Goal: Task Accomplishment & Management: Complete application form

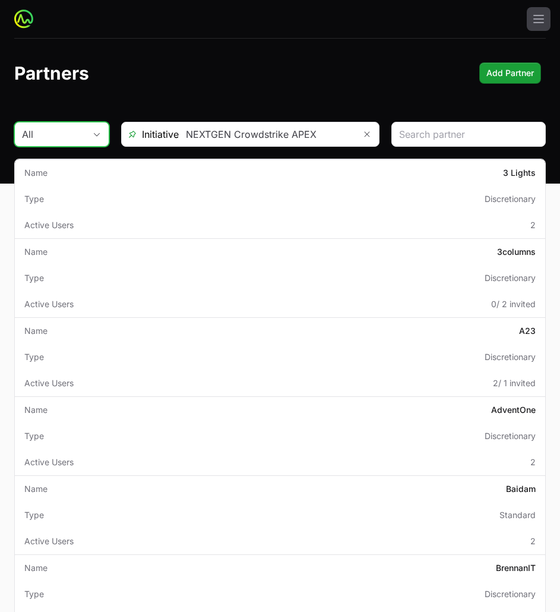
click at [78, 138] on div "All" at bounding box center [53, 134] width 63 height 14
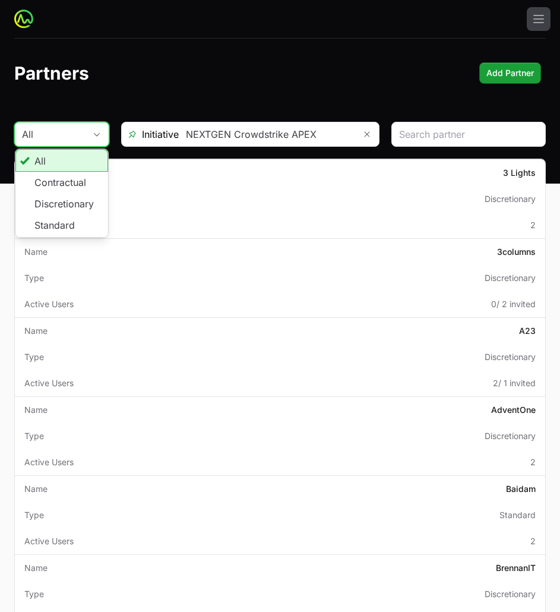
click at [78, 137] on div "All" at bounding box center [53, 134] width 63 height 14
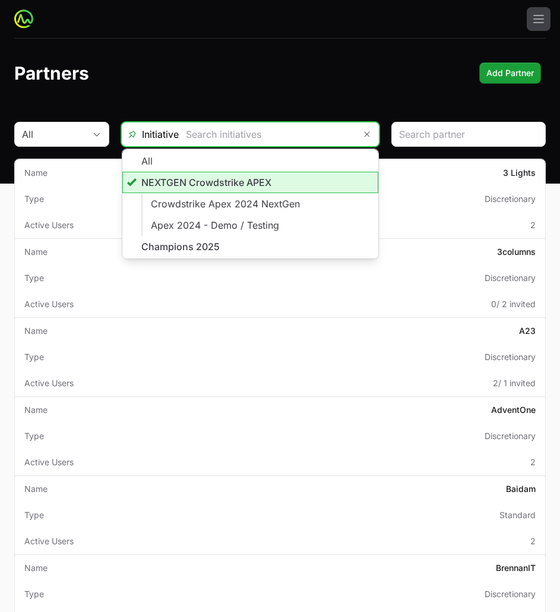
click at [264, 124] on input "text" at bounding box center [267, 134] width 176 height 24
click at [251, 185] on li "NEXTGEN Crowdstrike APEX" at bounding box center [250, 182] width 256 height 21
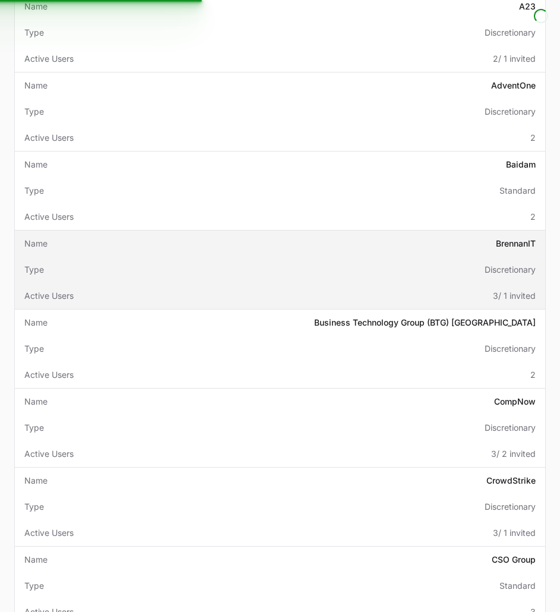
scroll to position [356, 0]
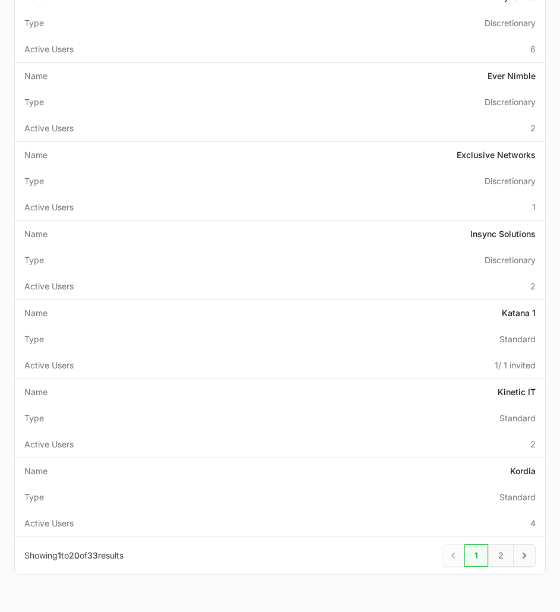
scroll to position [1234, 0]
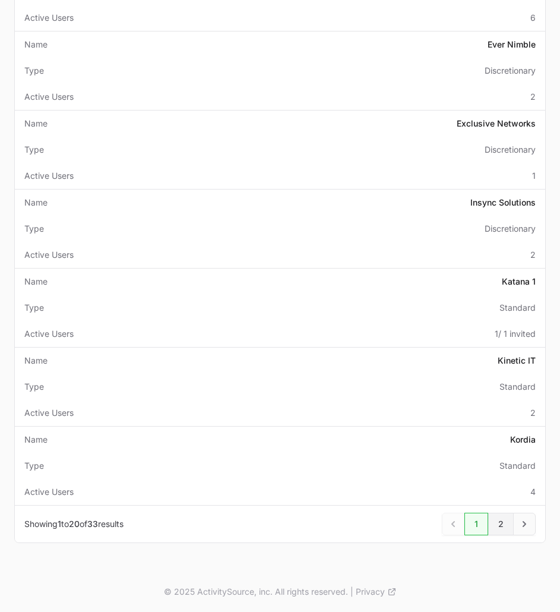
click at [498, 526] on link "2" at bounding box center [501, 523] width 26 height 23
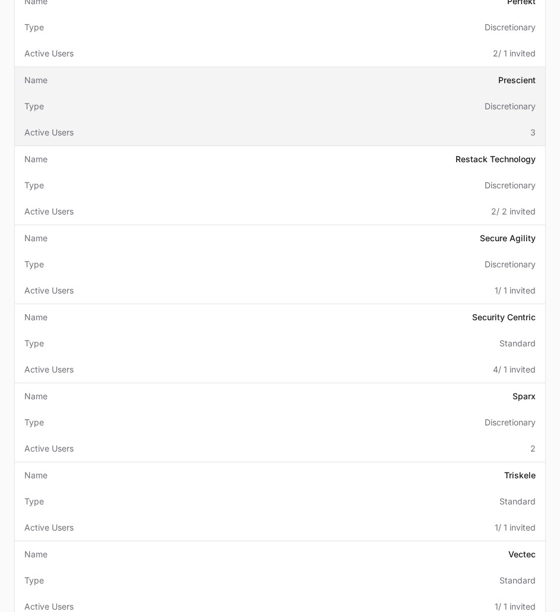
scroll to position [475, 0]
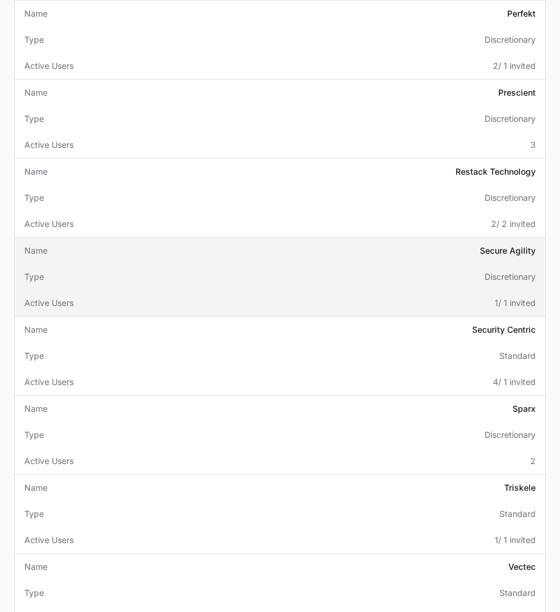
click at [313, 259] on td "Name Secure Agility" at bounding box center [280, 251] width 530 height 26
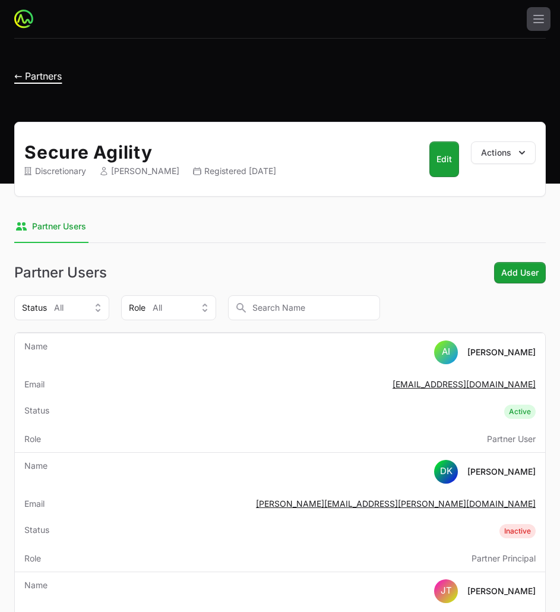
click at [27, 78] on span "← Partners" at bounding box center [38, 76] width 48 height 12
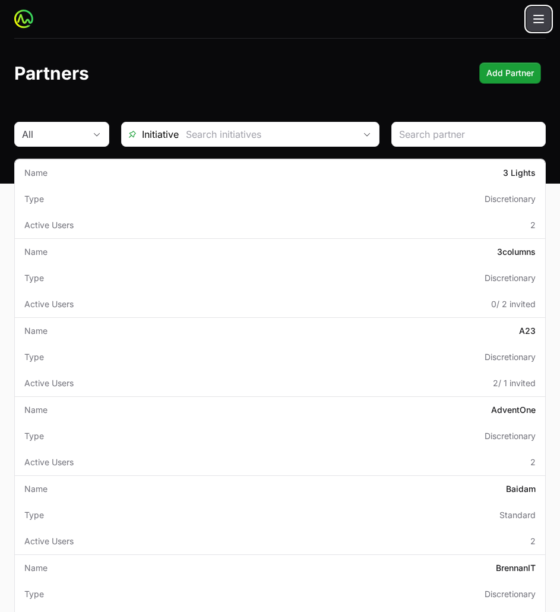
click at [546, 21] on button "Open main menu" at bounding box center [539, 19] width 24 height 24
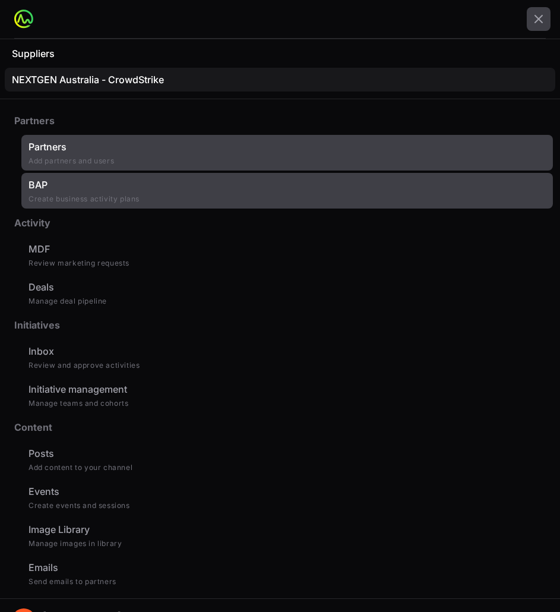
click at [169, 193] on link "BAP Create business activity plans" at bounding box center [286, 191] width 531 height 36
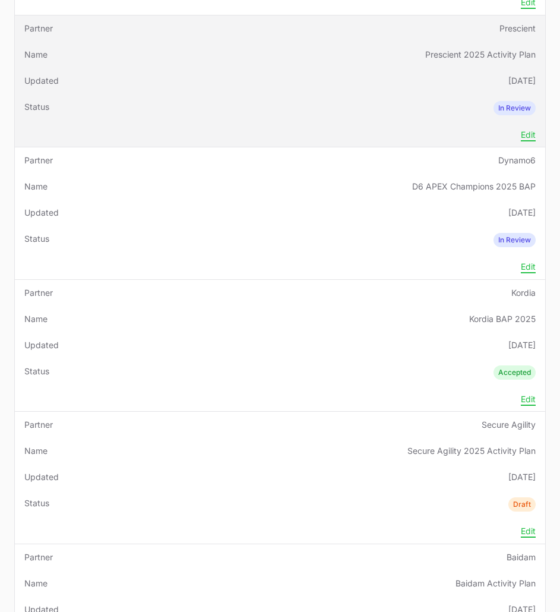
scroll to position [297, 0]
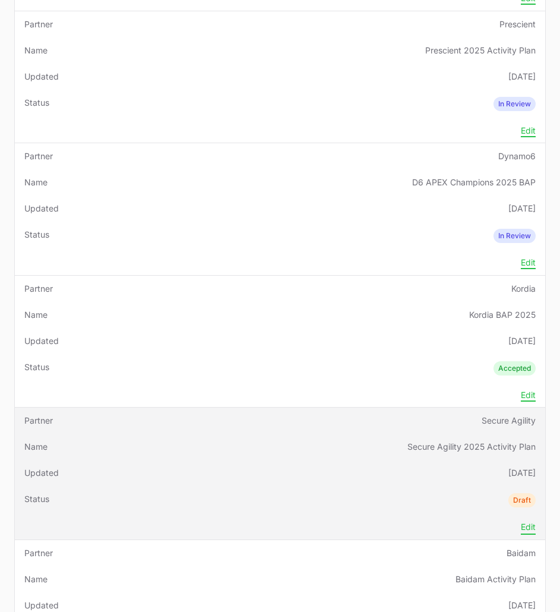
click at [524, 527] on button "Edit" at bounding box center [528, 526] width 15 height 11
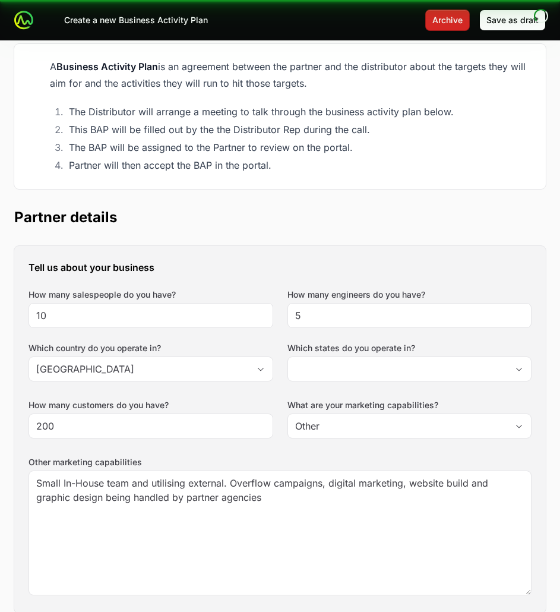
type input "[GEOGRAPHIC_DATA], [GEOGRAPHIC_DATA], [GEOGRAPHIC_DATA], [GEOGRAPHIC_DATA], [GE…"
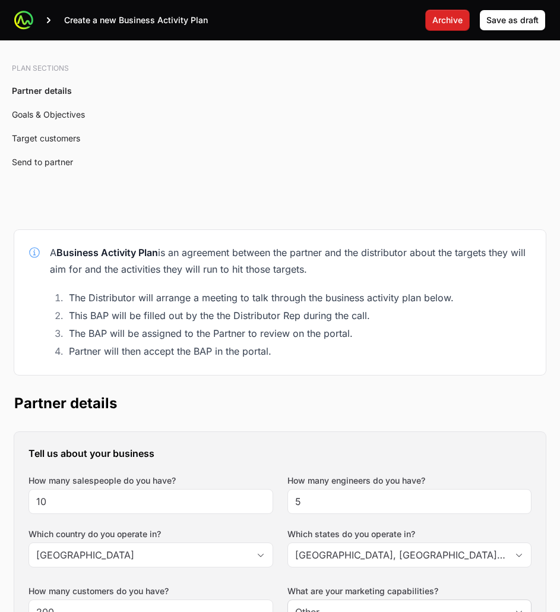
scroll to position [475, 0]
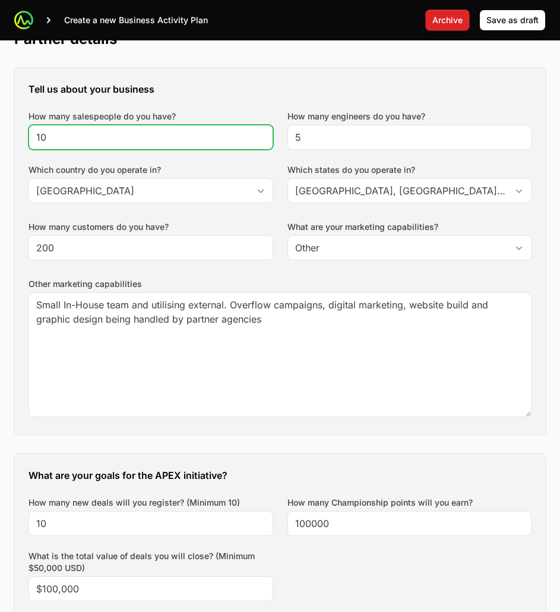
drag, startPoint x: 90, startPoint y: 134, endPoint x: -38, endPoint y: 131, distance: 128.3
type input "13"
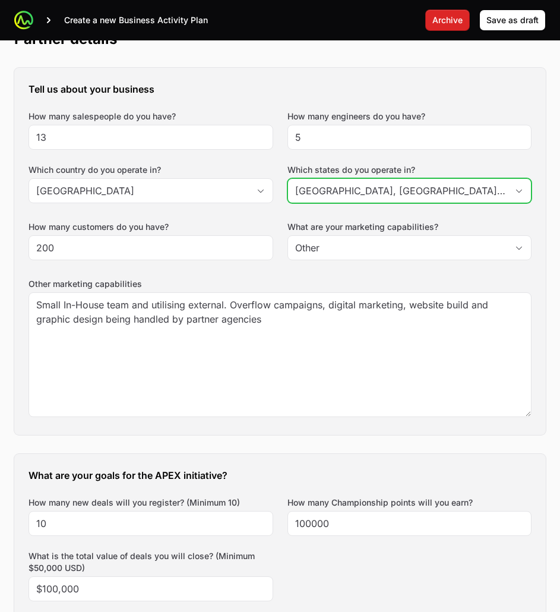
click at [402, 196] on input "[GEOGRAPHIC_DATA], [GEOGRAPHIC_DATA], [GEOGRAPHIC_DATA], [GEOGRAPHIC_DATA], [GE…" at bounding box center [398, 191] width 220 height 24
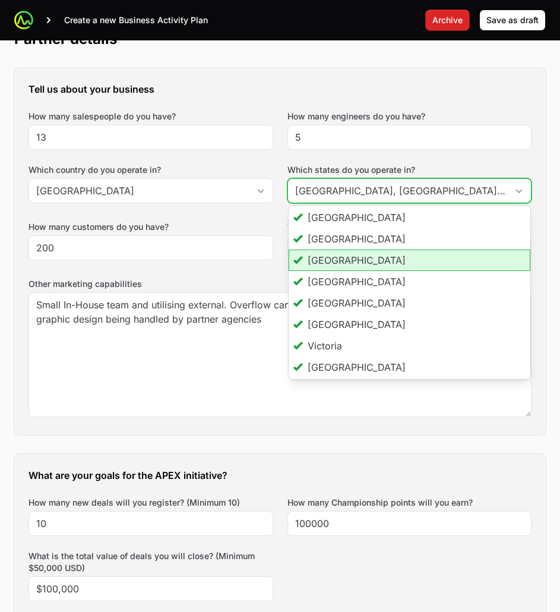
click at [393, 261] on li "[GEOGRAPHIC_DATA]" at bounding box center [410, 259] width 242 height 21
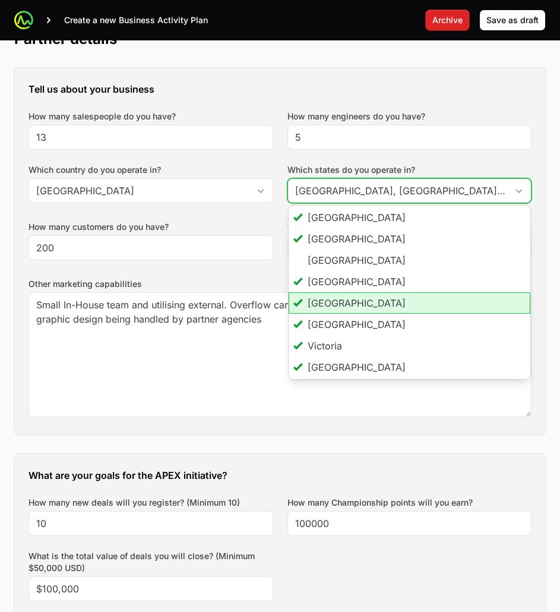
click at [384, 298] on li "[GEOGRAPHIC_DATA]" at bounding box center [410, 302] width 242 height 21
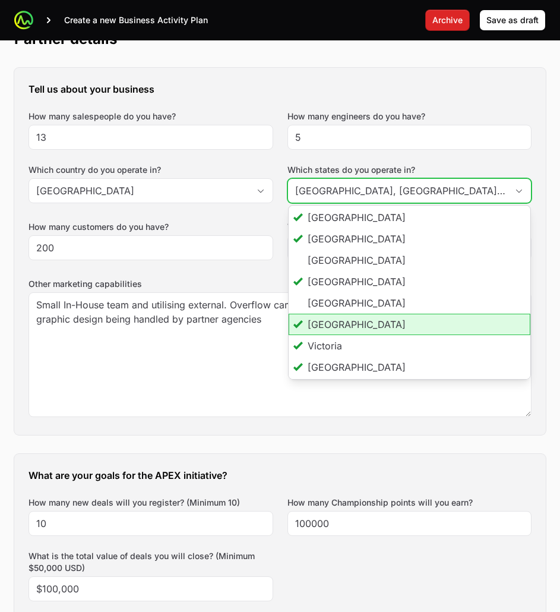
click at [377, 324] on li "[GEOGRAPHIC_DATA]" at bounding box center [410, 324] width 242 height 21
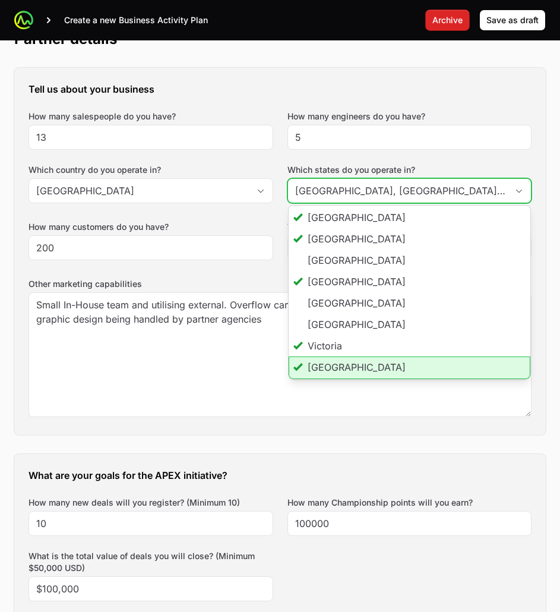
click at [368, 366] on li "[GEOGRAPHIC_DATA]" at bounding box center [410, 367] width 242 height 23
type input "[GEOGRAPHIC_DATA], [GEOGRAPHIC_DATA], [GEOGRAPHIC_DATA], [GEOGRAPHIC_DATA]"
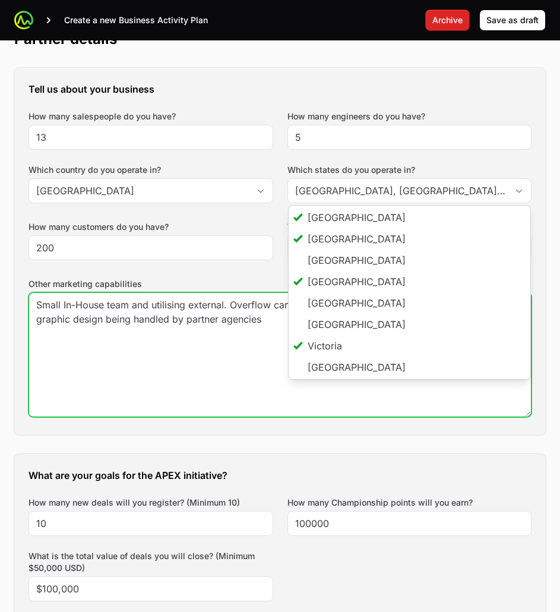
click at [213, 395] on textarea "Small In-House team and utilising external. Overflow campaigns, digital marketi…" at bounding box center [280, 355] width 502 height 124
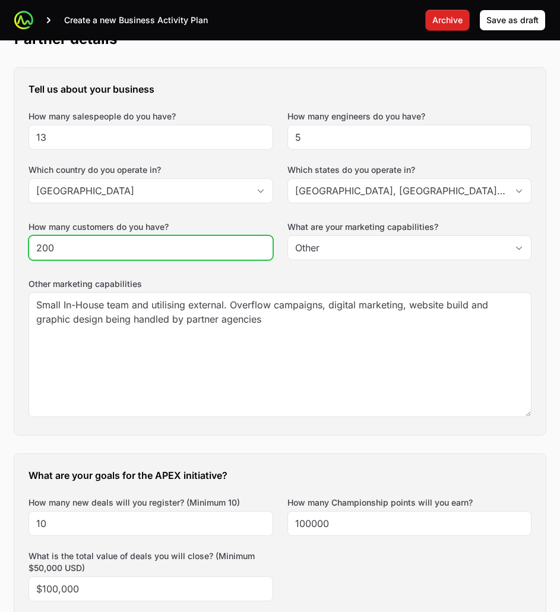
drag, startPoint x: 91, startPoint y: 252, endPoint x: -69, endPoint y: 230, distance: 161.7
type input "220"
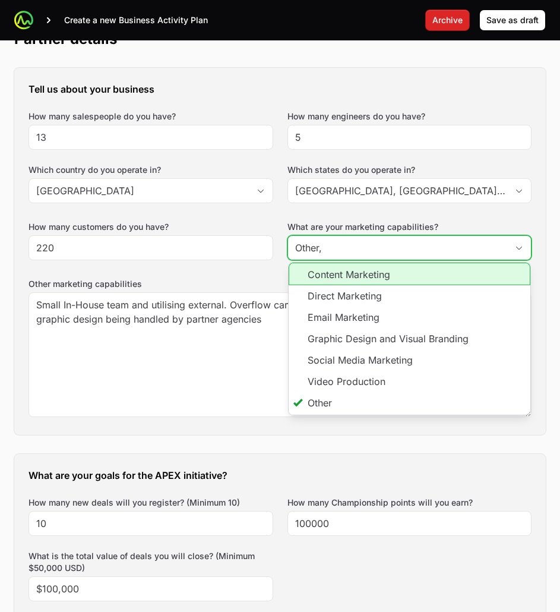
click at [384, 248] on input "Other," at bounding box center [398, 248] width 220 height 24
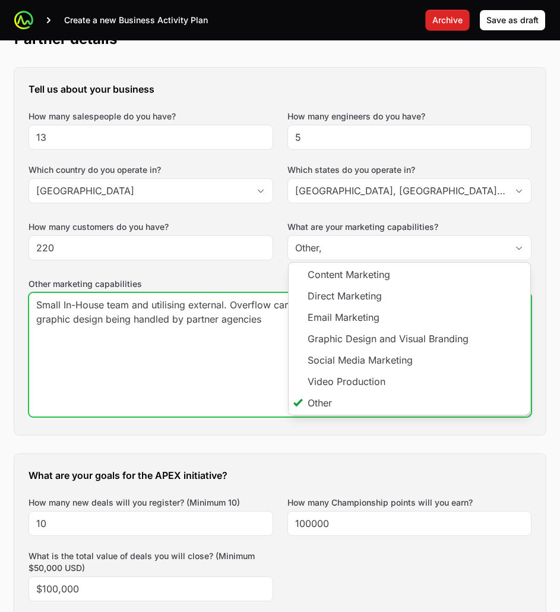
type input "Other"
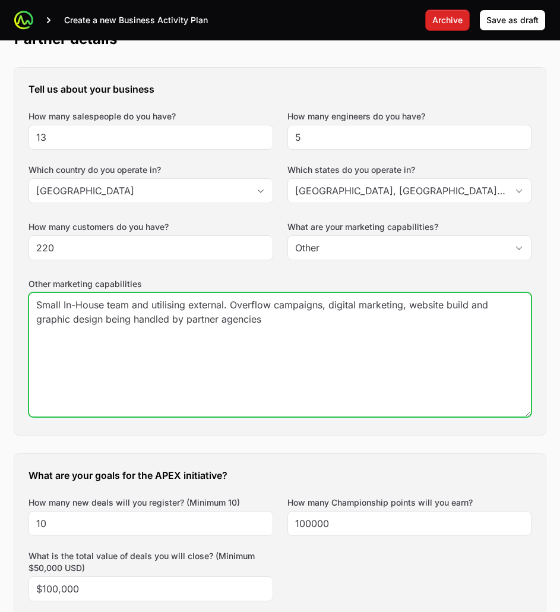
click at [162, 319] on textarea "Small In-House team and utilising external. Overflow campaigns, digital marketi…" at bounding box center [280, 355] width 502 height 124
drag, startPoint x: 296, startPoint y: 324, endPoint x: 305, endPoint y: 322, distance: 9.7
click at [296, 323] on textarea "Small In-House team and utilising external. Overflow campaigns, digital marketi…" at bounding box center [280, 355] width 502 height 124
drag, startPoint x: 298, startPoint y: 320, endPoint x: -44, endPoint y: 271, distance: 345.5
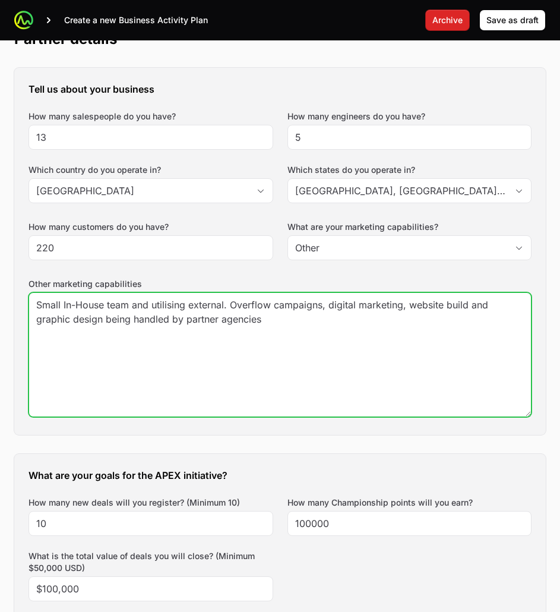
paste textarea "in-house team + external agencies for overflow campaigns, digital marketing, we…"
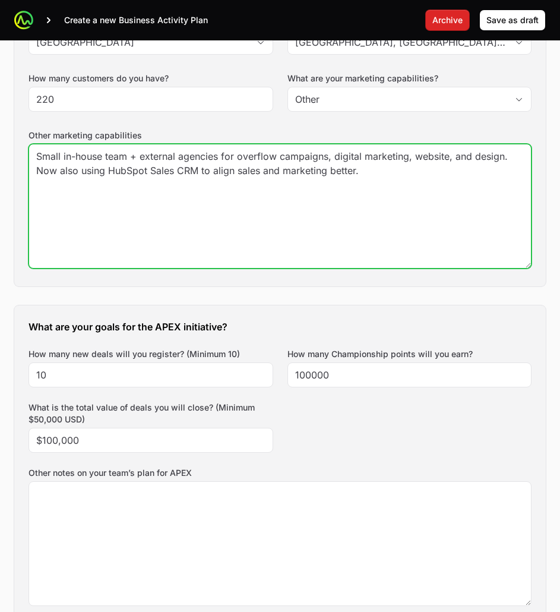
scroll to position [653, 0]
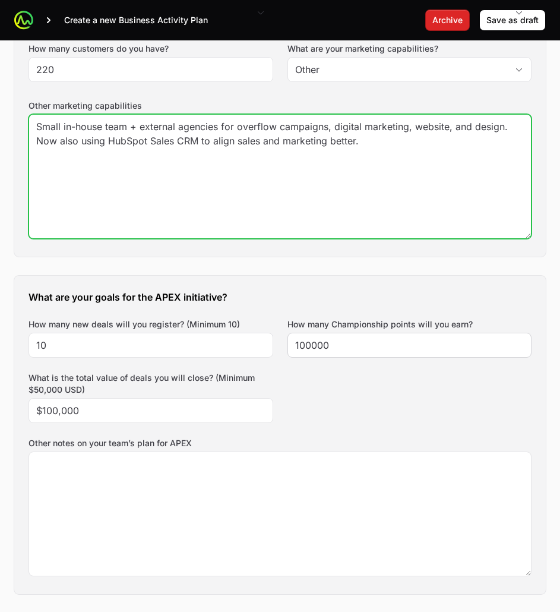
type textarea "Small in-house team + external agencies for overflow campaigns, digital marketi…"
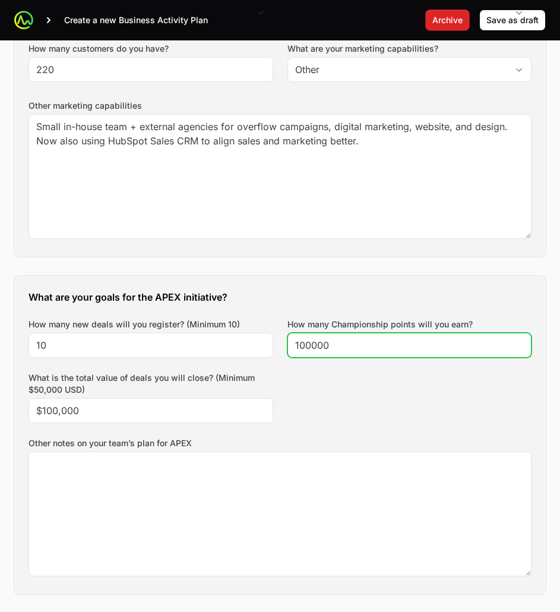
click at [336, 349] on input "100000" at bounding box center [409, 345] width 229 height 14
drag, startPoint x: 311, startPoint y: 347, endPoint x: 318, endPoint y: 349, distance: 7.3
click at [311, 347] on input "100000" at bounding box center [409, 345] width 229 height 14
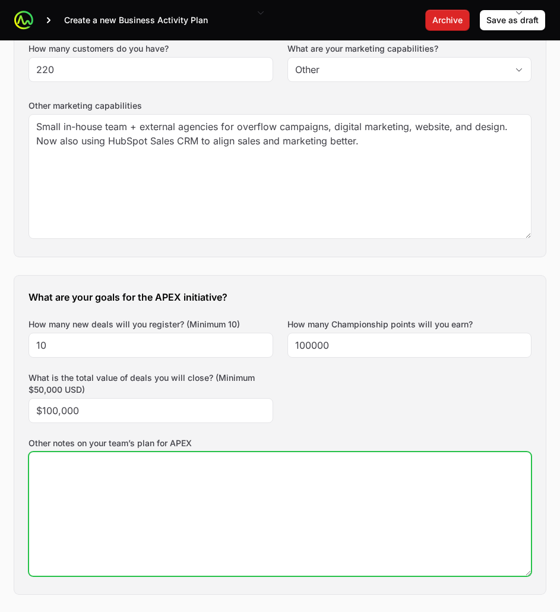
click at [302, 460] on textarea "Other notes on your team’s plan for APEX" at bounding box center [280, 514] width 502 height 124
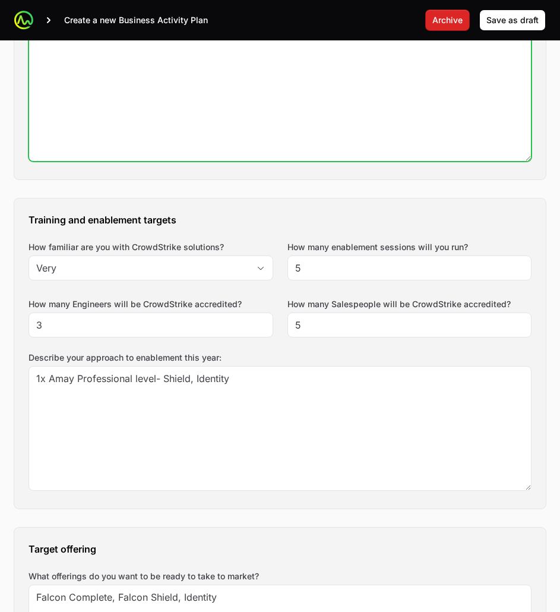
scroll to position [1069, 0]
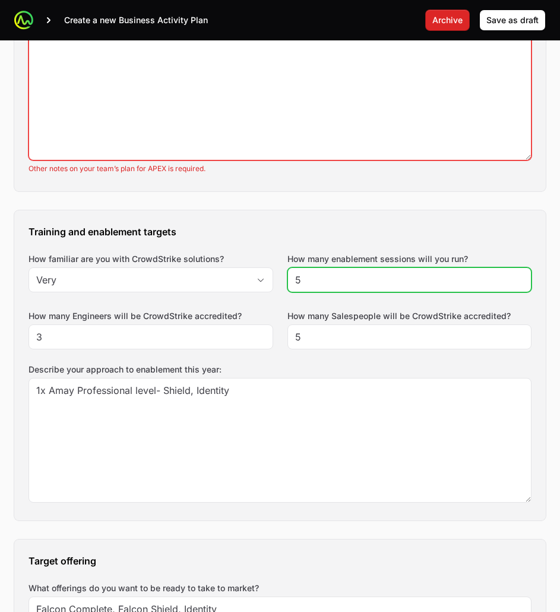
drag, startPoint x: 381, startPoint y: 270, endPoint x: 334, endPoint y: 270, distance: 46.3
click at [334, 270] on div "5" at bounding box center [409, 279] width 245 height 25
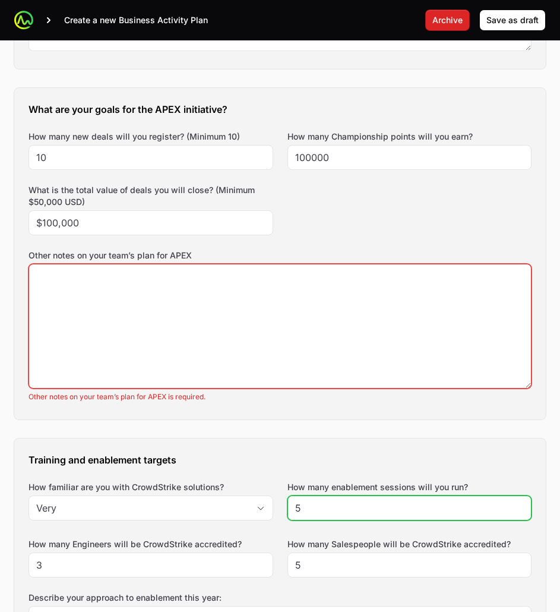
scroll to position [831, 0]
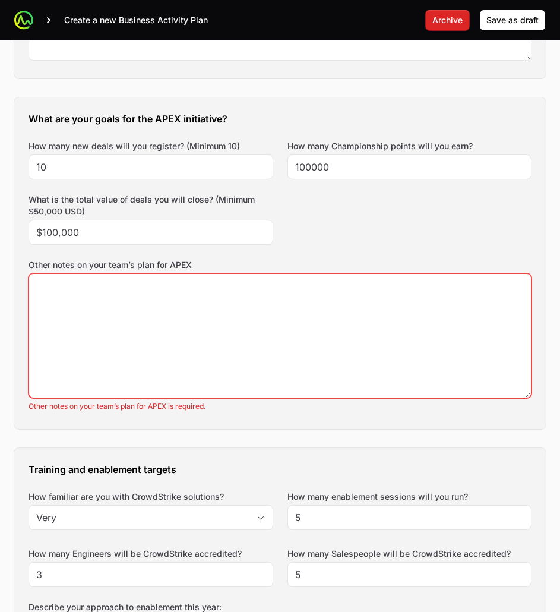
click at [464, 223] on div "What are your goals for the APEX initiative? How many new deals will you regist…" at bounding box center [279, 262] width 531 height 331
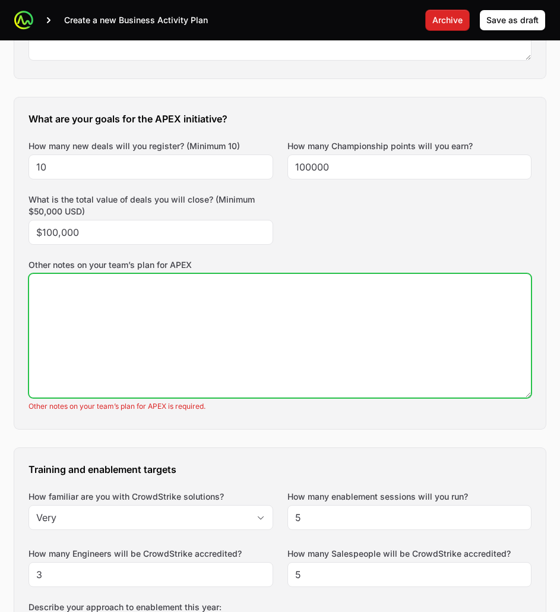
click at [362, 309] on textarea "Other notes on your team’s plan for APEX" at bounding box center [280, 336] width 502 height 124
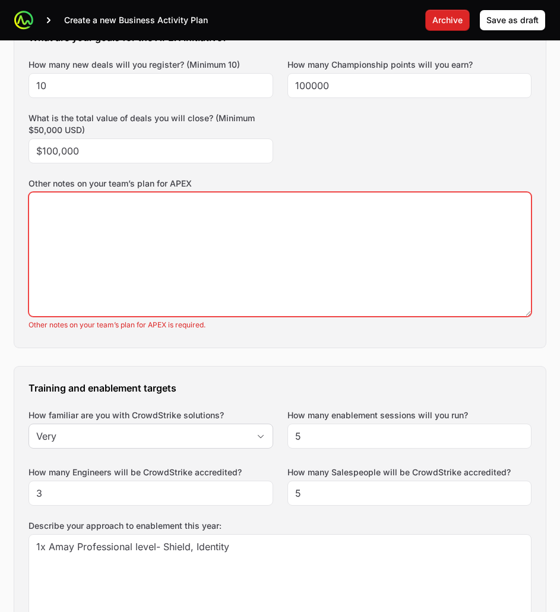
scroll to position [950, 0]
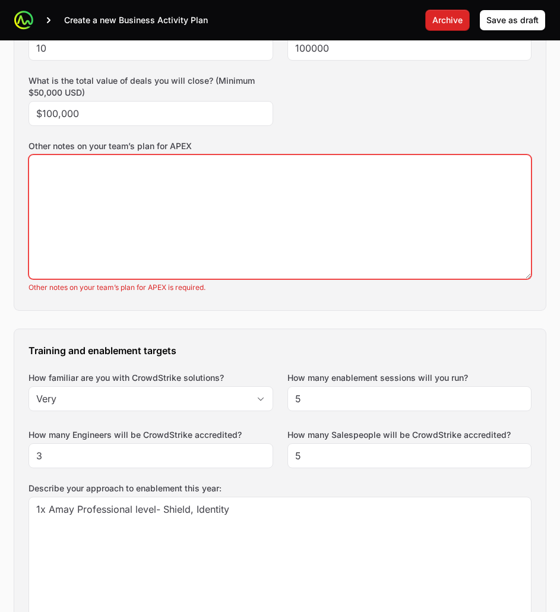
click at [137, 145] on label "Other notes on your team’s plan for APEX" at bounding box center [280, 146] width 503 height 12
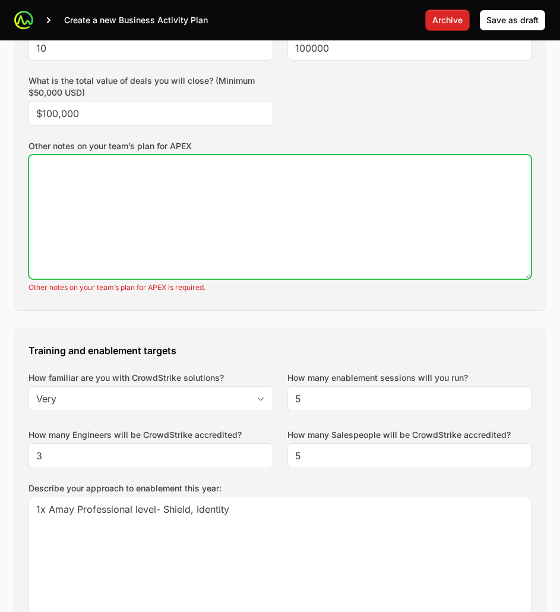
click at [137, 155] on textarea "Other notes on your team’s plan for APEX" at bounding box center [280, 217] width 502 height 124
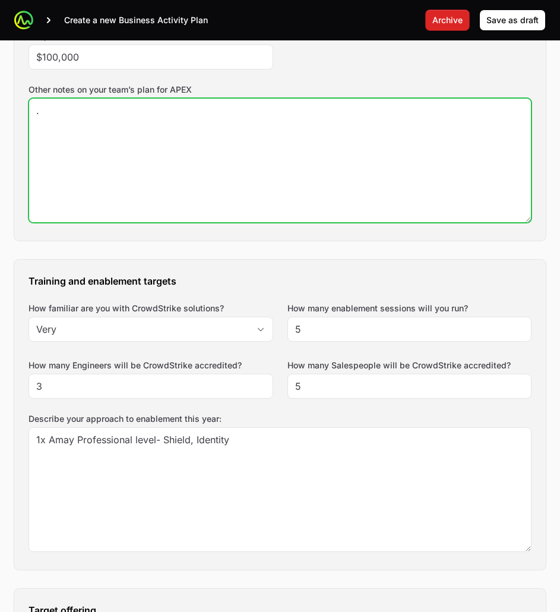
scroll to position [1009, 0]
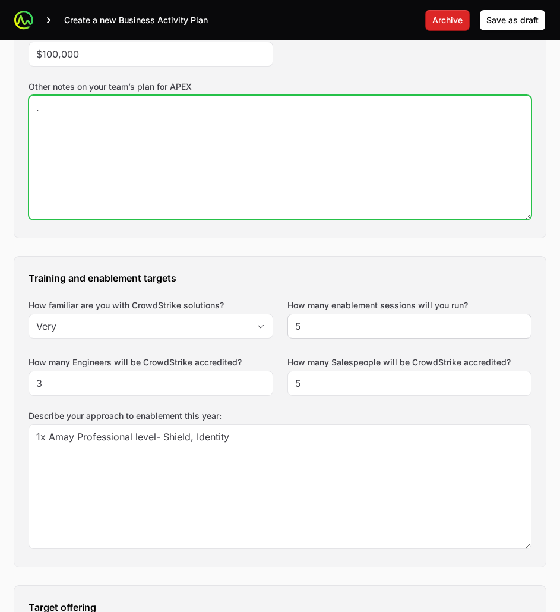
type textarea "."
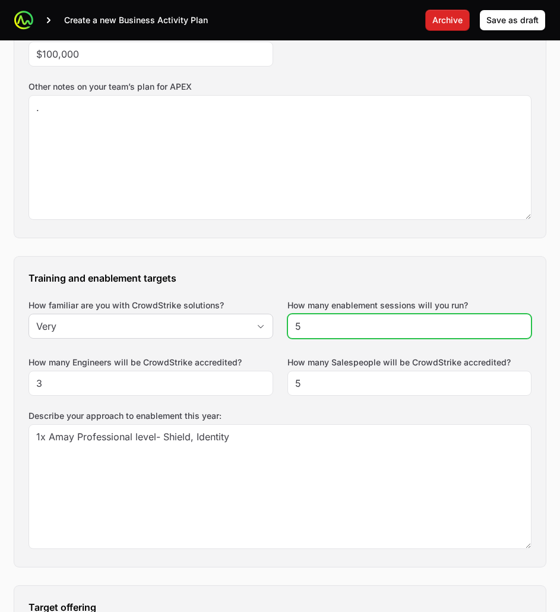
drag, startPoint x: 313, startPoint y: 331, endPoint x: 268, endPoint y: 325, distance: 45.0
click at [268, 325] on div "Training and enablement targets How familiar are you with CrowdStrike solutions…" at bounding box center [279, 412] width 531 height 310
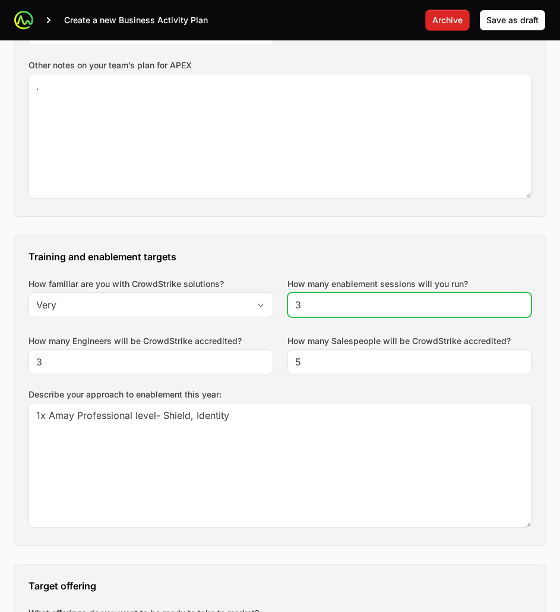
scroll to position [1069, 0]
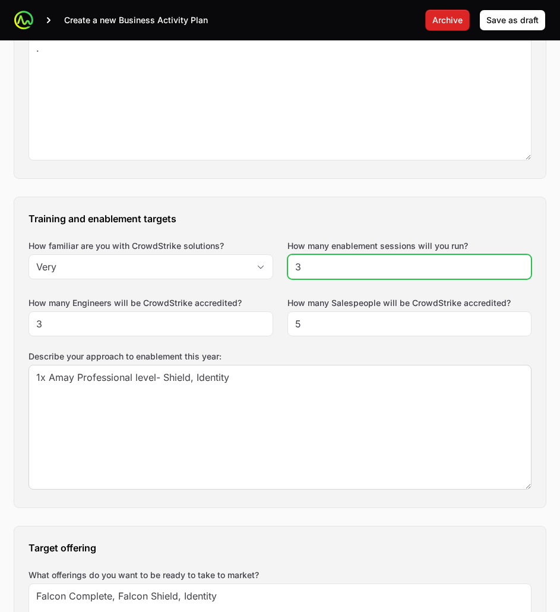
type input "3"
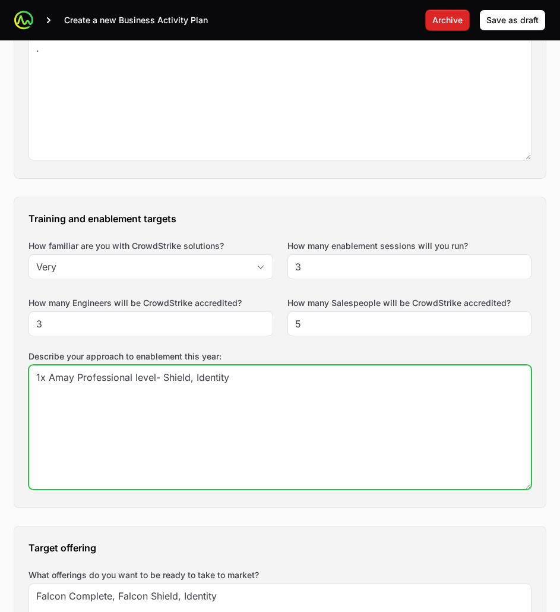
click at [68, 376] on textarea "1x Amay Professional level- Shield, Identity" at bounding box center [280, 427] width 502 height 124
drag, startPoint x: 73, startPoint y: 378, endPoint x: 84, endPoint y: 374, distance: 12.0
click at [76, 378] on textarea "1x Amay Professional level- Shield, Identity" at bounding box center [280, 427] width 502 height 124
click at [36, 374] on textarea "1x Amay Professional level- Shield, Identity" at bounding box center [280, 427] width 502 height 124
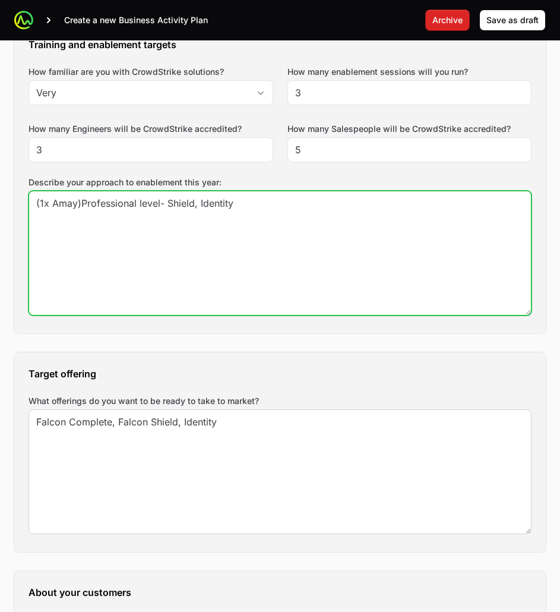
scroll to position [1247, 0]
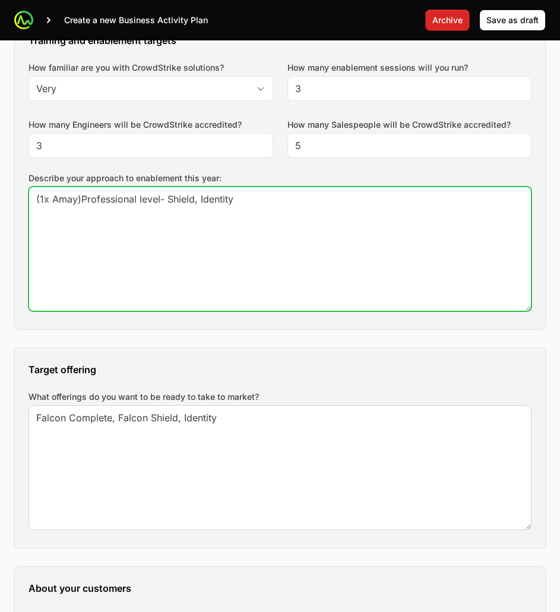
type textarea "(1x Amay)Professional level- Shield, Identity"
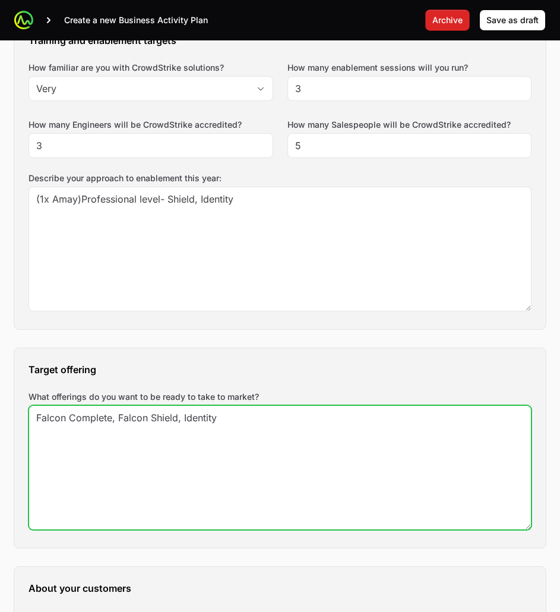
click at [278, 433] on textarea "Falcon Complete, Falcon Shield, Identity" at bounding box center [280, 468] width 502 height 124
drag, startPoint x: 58, startPoint y: 423, endPoint x: -65, endPoint y: 399, distance: 124.6
paste textarea "Falcon Shield Falcon Identity NEW: Falcon for ITDR (Identity Threat Detection &…"
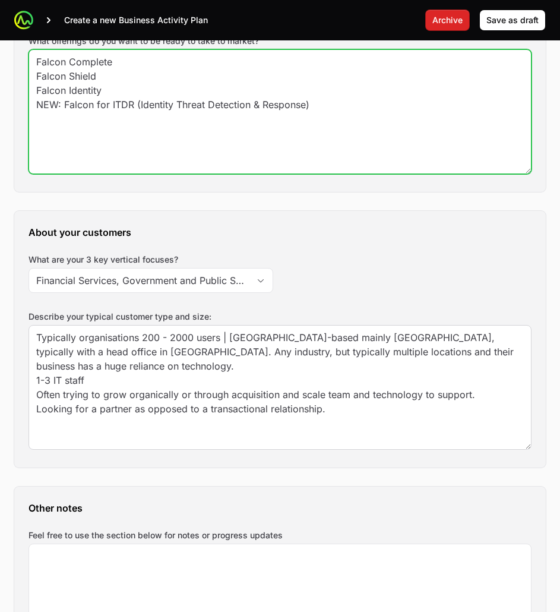
scroll to position [1603, 0]
type textarea "Falcon Complete Falcon Shield Falcon Identity NEW: Falcon for ITDR (Identity Th…"
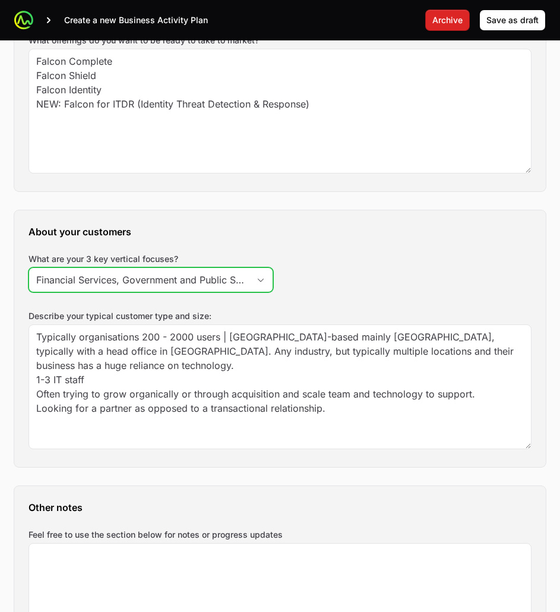
click at [157, 282] on input "Financial Services, Government and Public Sector, Education" at bounding box center [139, 280] width 220 height 24
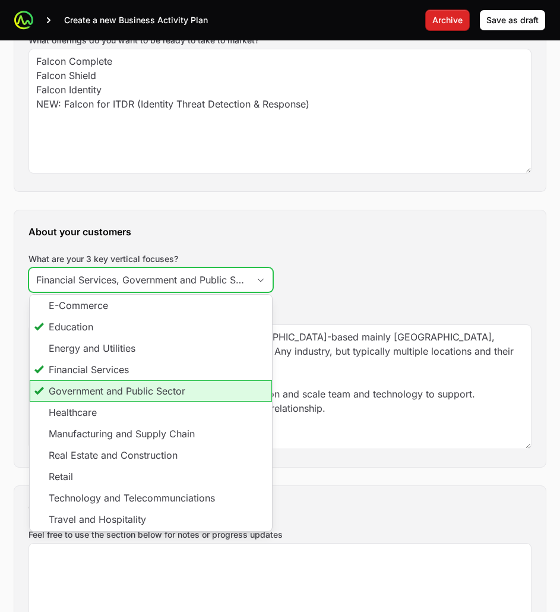
click at [131, 391] on li "Government and Public Sector" at bounding box center [151, 390] width 242 height 21
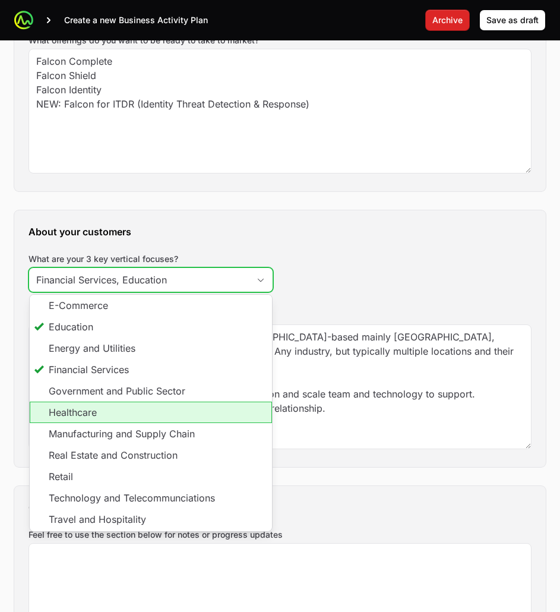
click at [122, 407] on li "Healthcare" at bounding box center [151, 411] width 242 height 21
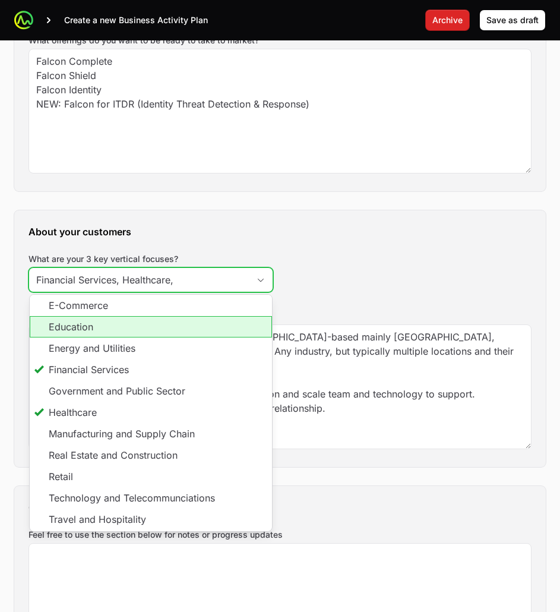
click at [107, 333] on li "Education" at bounding box center [151, 326] width 242 height 21
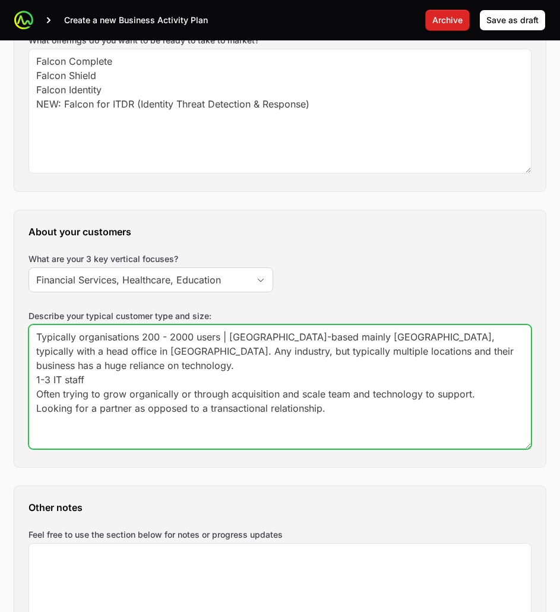
type input "Financial Services, Healthcare, Education"
click at [67, 353] on textarea "Typically organisations 200 - 2000 users | [GEOGRAPHIC_DATA]-based mainly [GEOG…" at bounding box center [280, 387] width 502 height 124
click at [375, 410] on textarea "Typically organisations 200 - 2000 users | [GEOGRAPHIC_DATA]-based mainly [GEOG…" at bounding box center [280, 387] width 502 height 124
drag, startPoint x: 324, startPoint y: 400, endPoint x: -175, endPoint y: 279, distance: 512.7
click at [0, 279] on html "Create a new Business Activity Plan Archive Save as draft Draft Secure Agility …" at bounding box center [280, 601] width 560 height 4408
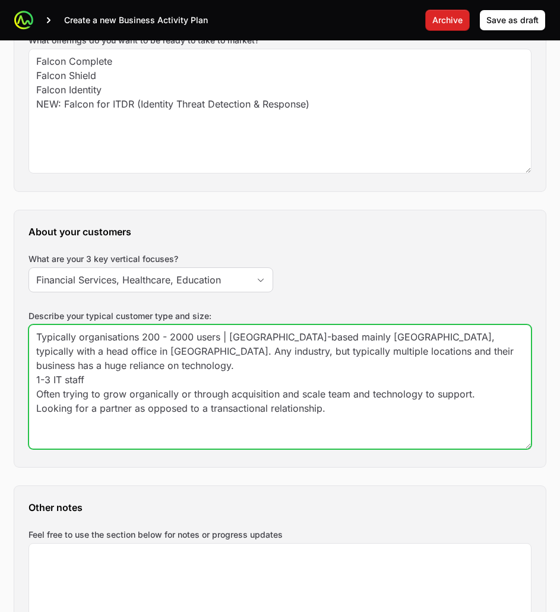
paste textarea "200–2000 users [GEOGRAPHIC_DATA]-based (mainly [GEOGRAPHIC_DATA], HQ in [GEOGRA…"
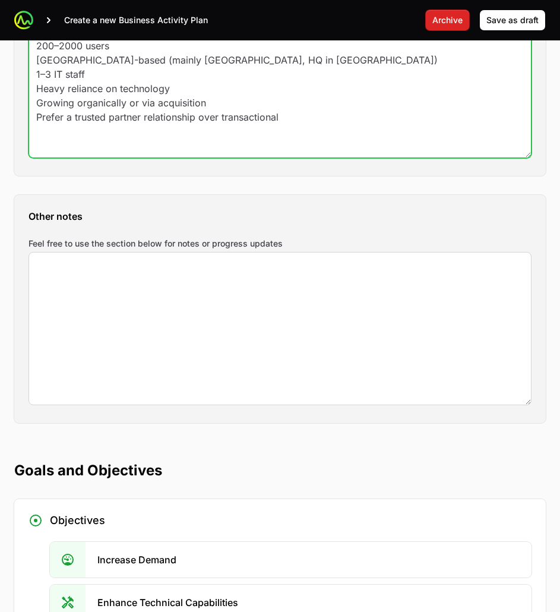
scroll to position [1900, 0]
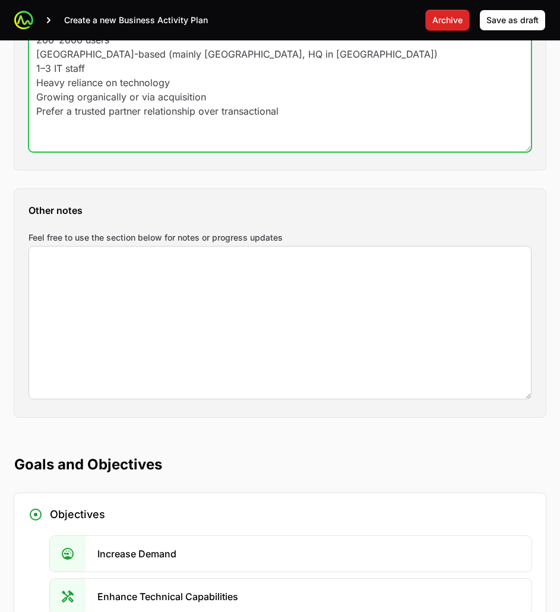
type textarea "200–2000 users [GEOGRAPHIC_DATA]-based (mainly [GEOGRAPHIC_DATA], HQ in [GEOGRA…"
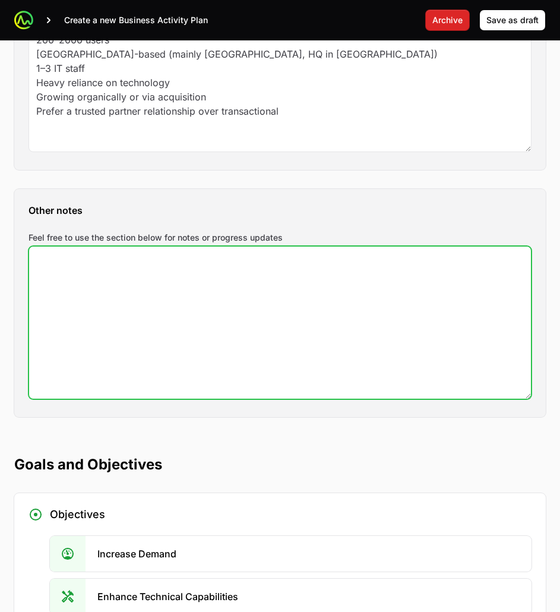
click at [169, 306] on textarea "Feel free to use the section below for notes or progress updates" at bounding box center [280, 322] width 502 height 152
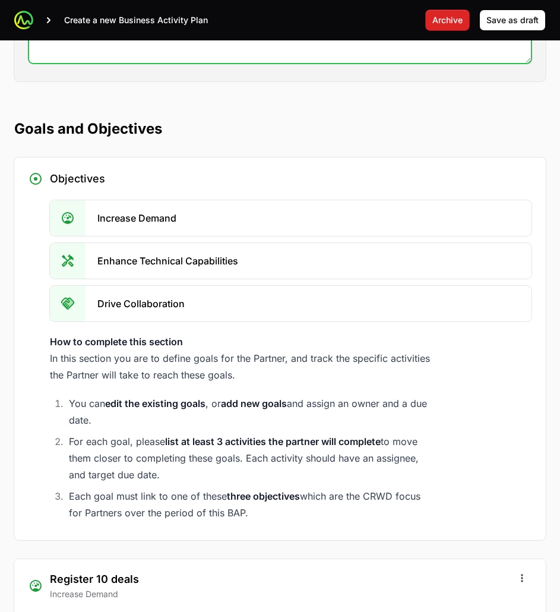
scroll to position [2257, 0]
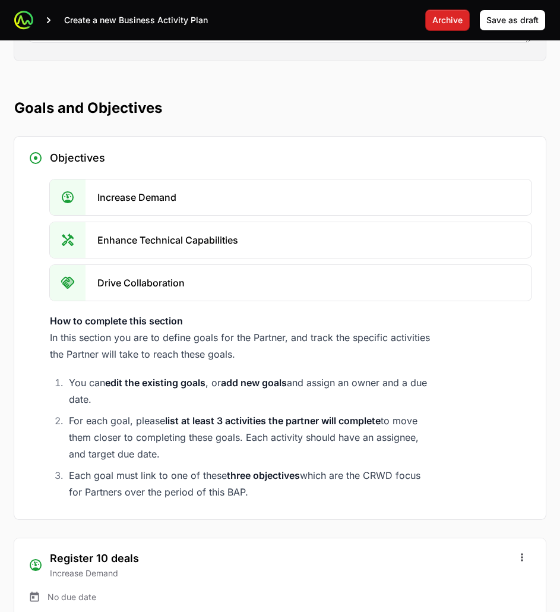
click at [252, 213] on li "Increase Demand" at bounding box center [291, 197] width 482 height 36
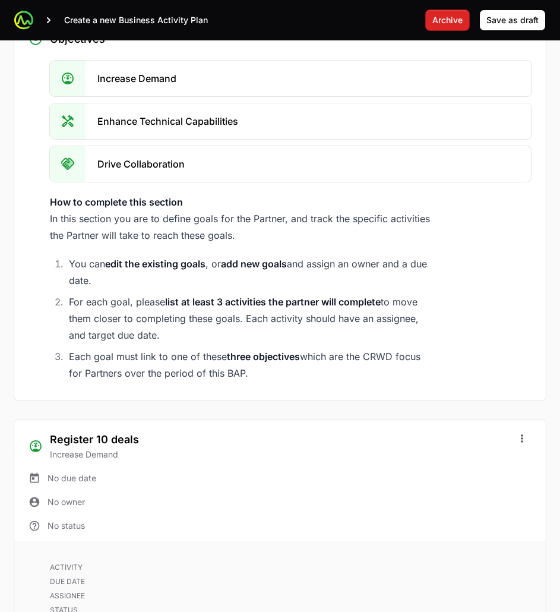
scroll to position [2316, 0]
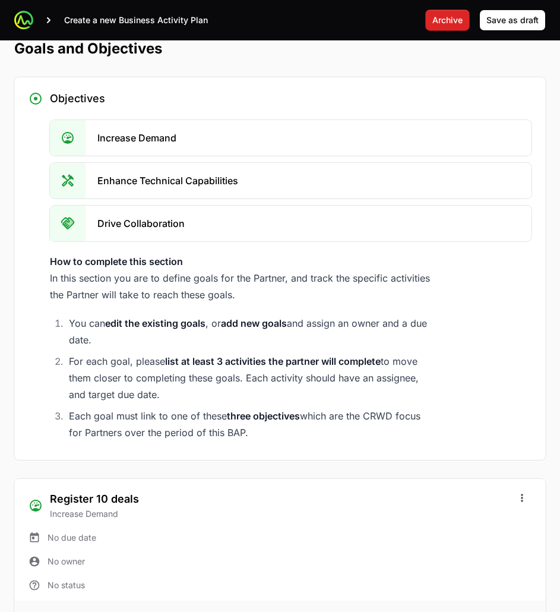
click at [78, 141] on div at bounding box center [68, 138] width 36 height 36
click at [207, 142] on li "Increase Demand" at bounding box center [291, 138] width 482 height 36
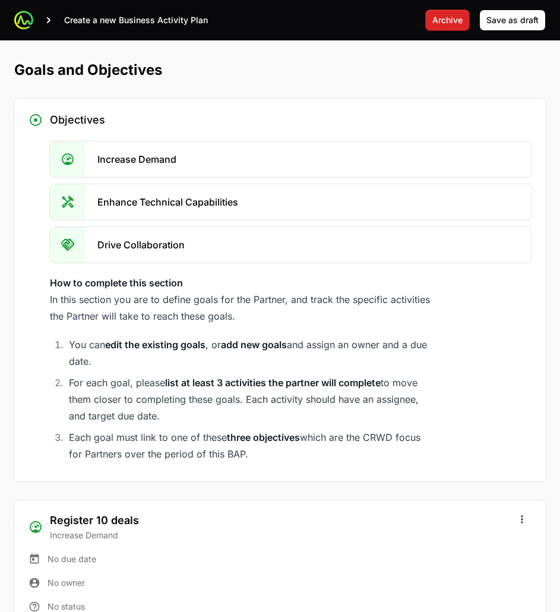
scroll to position [2257, 0]
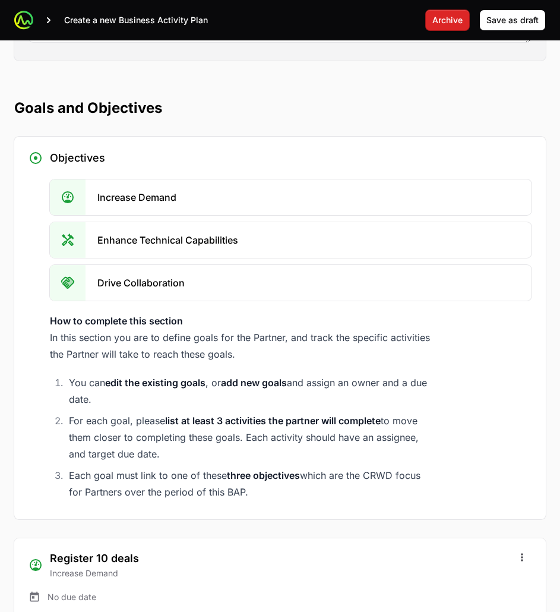
click at [166, 236] on p "Enhance Technical Capabilities" at bounding box center [167, 240] width 141 height 14
drag, startPoint x: 315, startPoint y: 239, endPoint x: 323, endPoint y: 241, distance: 7.9
click at [323, 241] on li "Enhance Technical Capabilities" at bounding box center [291, 240] width 482 height 36
drag, startPoint x: 437, startPoint y: 189, endPoint x: 444, endPoint y: 189, distance: 6.5
click at [439, 189] on li "Increase Demand" at bounding box center [291, 197] width 482 height 36
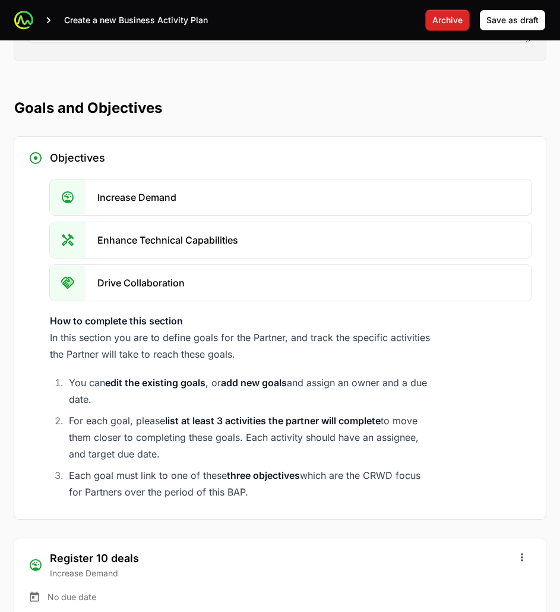
drag, startPoint x: 448, startPoint y: 249, endPoint x: 401, endPoint y: 315, distance: 80.9
click at [448, 254] on li "Enhance Technical Capabilities" at bounding box center [291, 240] width 482 height 36
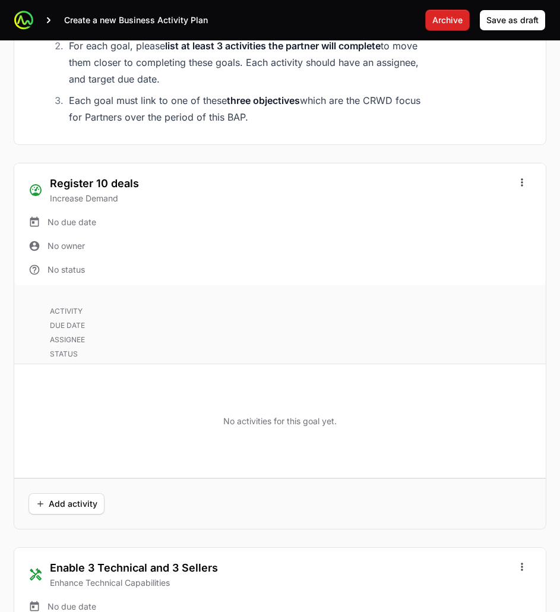
scroll to position [2672, 0]
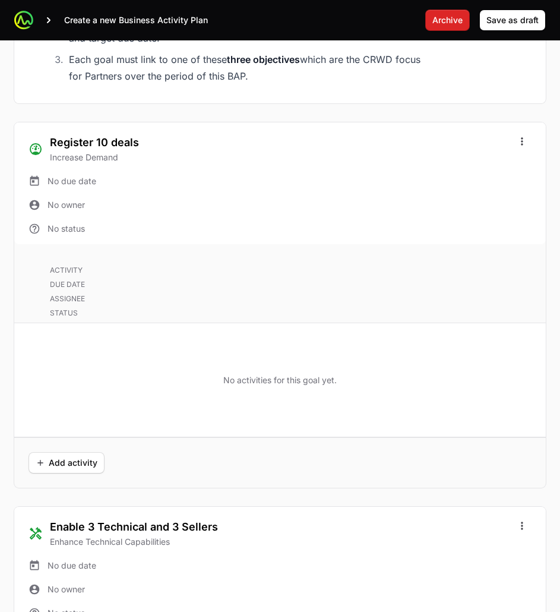
click at [119, 361] on div "No activities for this goal yet." at bounding box center [279, 379] width 531 height 114
click at [524, 144] on icon "Open options" at bounding box center [522, 141] width 12 height 12
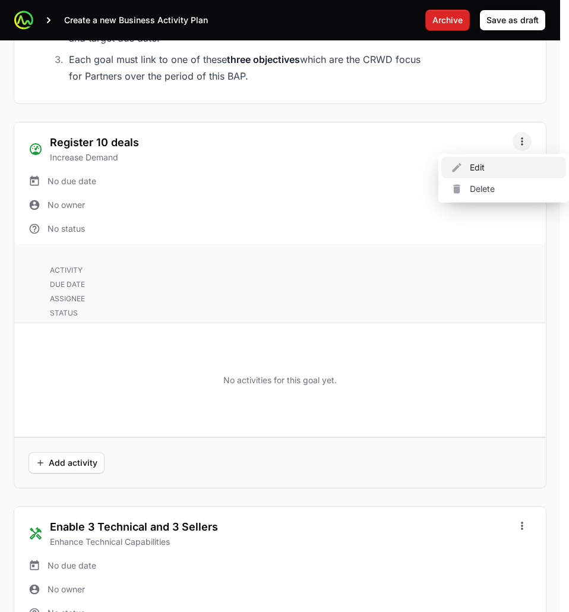
click at [496, 175] on div "Edit" at bounding box center [503, 167] width 125 height 21
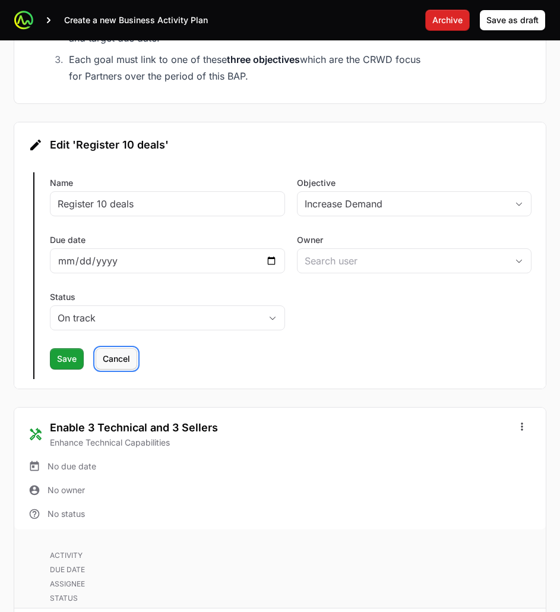
click at [123, 358] on span "Cancel" at bounding box center [116, 359] width 27 height 14
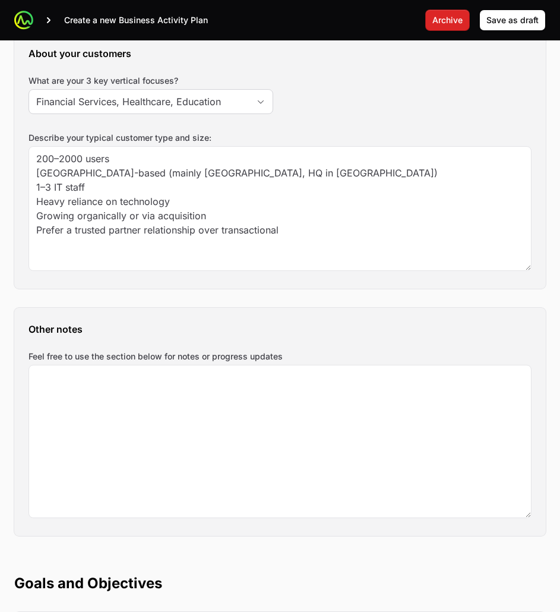
scroll to position [1722, 0]
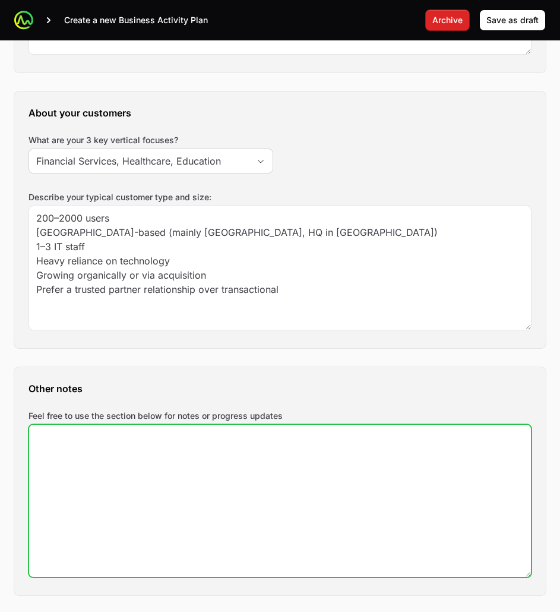
click at [203, 452] on textarea "Feel free to use the section below for notes or progress updates" at bounding box center [280, 501] width 502 height 152
paste textarea "Objectives: Increase Demand · Enhance Technical Capabilities · Drive Collaborat…"
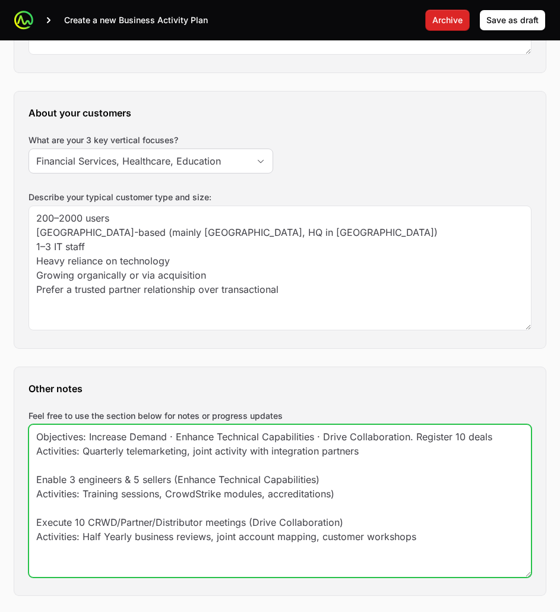
click at [91, 436] on textarea "Objectives: Increase Demand · Enhance Technical Capabilities · Drive Collaborat…" at bounding box center [280, 501] width 502 height 152
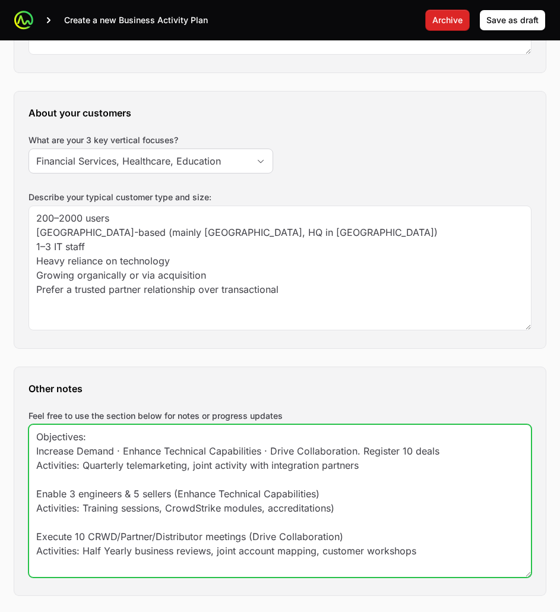
click at [36, 435] on textarea "Objectives: Increase Demand · Enhance Technical Capabilities · Drive Collaborat…" at bounding box center [280, 501] width 502 height 152
click at [337, 507] on textarea "Objectives: Increase Demand · Enhance Technical Capabilities · Drive Collaborat…" at bounding box center [280, 501] width 502 height 152
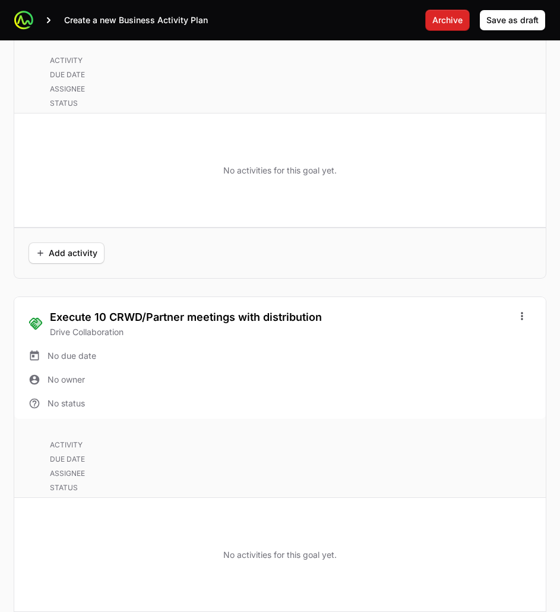
scroll to position [3796, 0]
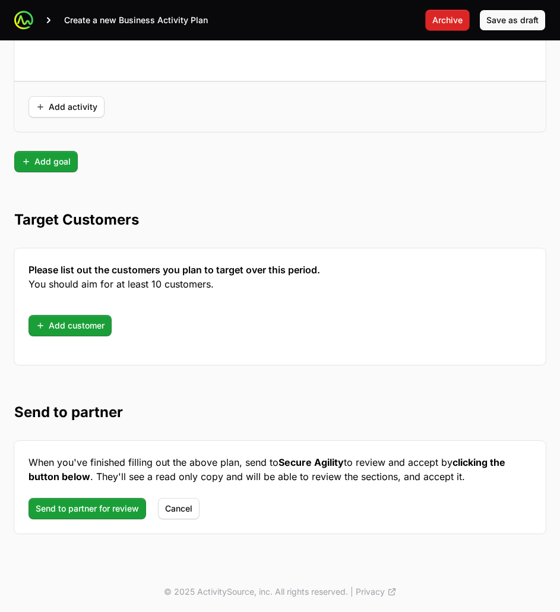
type textarea "Objectives: Increase Demand · Enhance Technical Capabilities · Drive Collaborat…"
click at [515, 27] on span "Save as draft" at bounding box center [512, 20] width 52 height 14
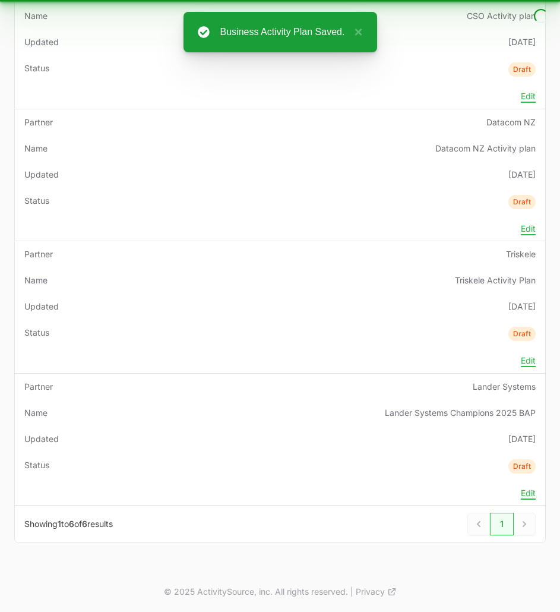
scroll to position [463, 0]
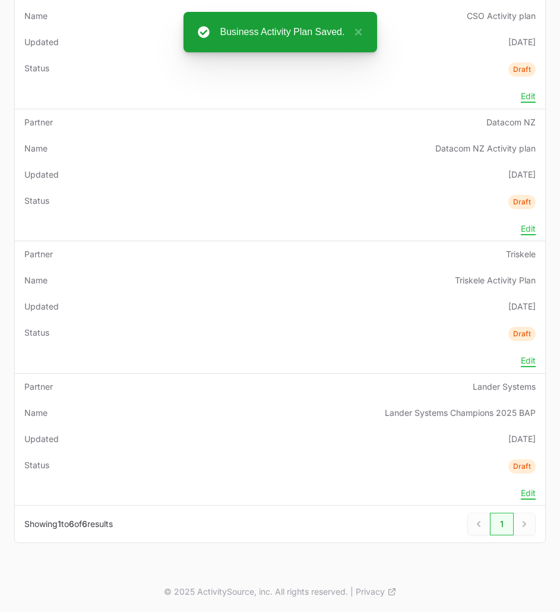
click at [480, 562] on div "Select a tab Current Draft Archived Current 29 Draft 6 Archived 3 Template Sear…" at bounding box center [280, 107] width 560 height 927
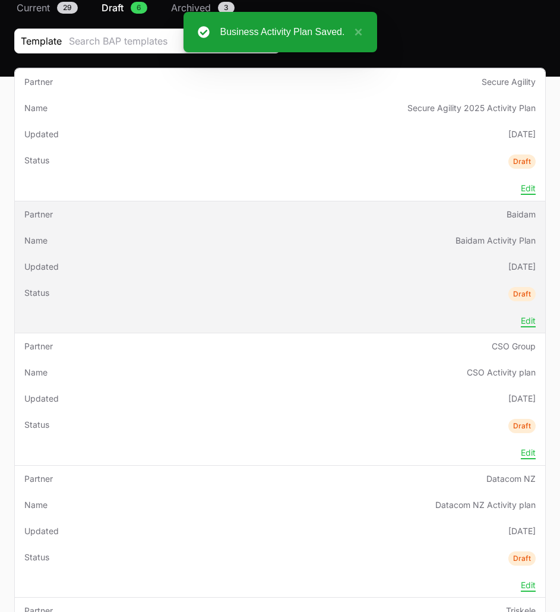
scroll to position [48, 0]
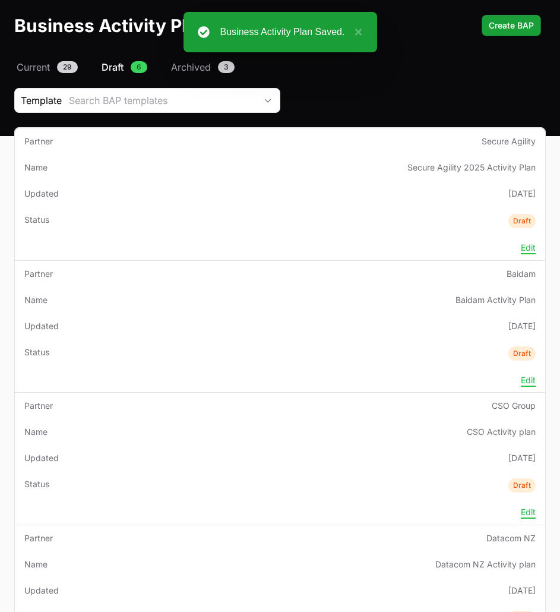
click at [361, 31] on div "Business Activity Plan Saved. ×" at bounding box center [280, 32] width 194 height 40
click at [359, 31] on button "×" at bounding box center [355, 32] width 14 height 14
